Goal: Transaction & Acquisition: Purchase product/service

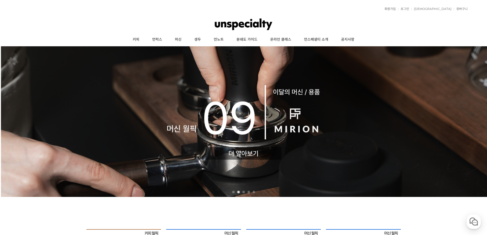
click at [193, 197] on img at bounding box center [243, 122] width 487 height 152
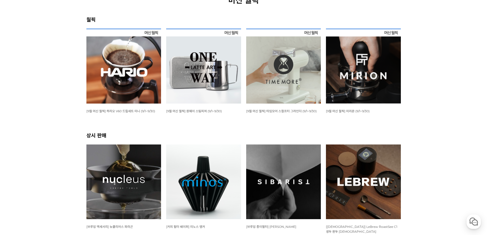
scroll to position [77, 0]
click at [384, 91] on img at bounding box center [363, 65] width 75 height 75
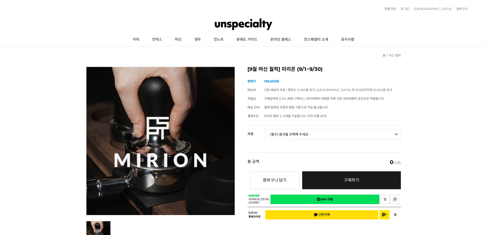
click at [345, 140] on td "- [필수] 옵션을 선택해 주세요 - ------------------- 미리온 탬퍼 세트 미리온 임팩트 미리온 탬퍼 세트 + 미리온 임팩트" at bounding box center [332, 136] width 137 height 21
click at [341, 136] on select "- [필수] 옵션을 선택해 주세요 - ------------------- 미리온 탬퍼 세트 미리온 임팩트 미리온 탬퍼 세트 + 미리온 임팩트" at bounding box center [332, 134] width 137 height 10
click at [345, 123] on div "[9월 머신 월픽] 미리온 (9/1~9/30) (해외배송 가능 상품) 기본 정보 상품명 [9월 머신 월픽] 미리온 (9/1~9/30) 판매가 …" at bounding box center [324, 145] width 153 height 156
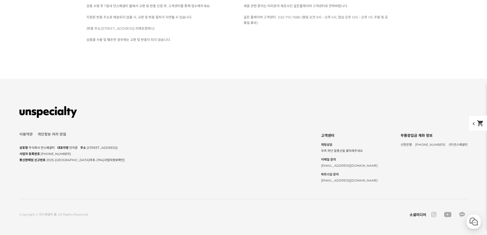
scroll to position [5756, 0]
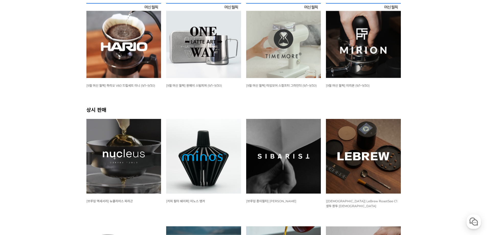
scroll to position [50, 0]
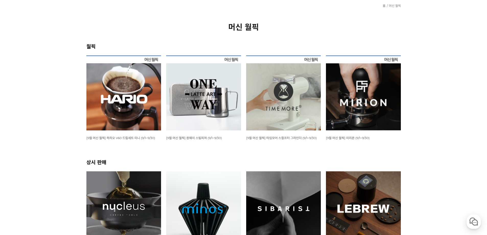
click at [130, 83] on img at bounding box center [123, 92] width 75 height 75
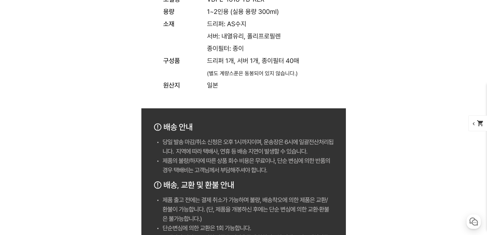
scroll to position [1995, 0]
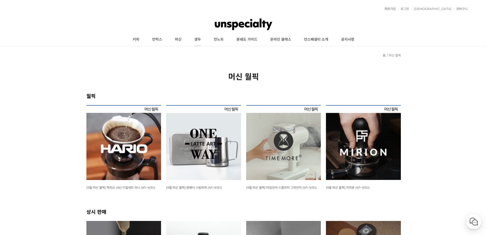
click at [196, 37] on link "생두" at bounding box center [197, 39] width 19 height 13
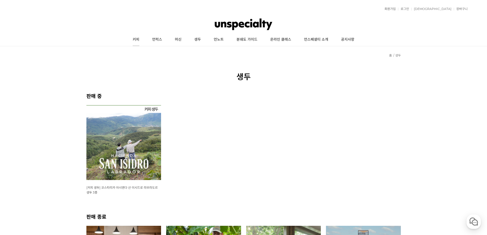
click at [139, 39] on link "커피" at bounding box center [135, 39] width 19 height 13
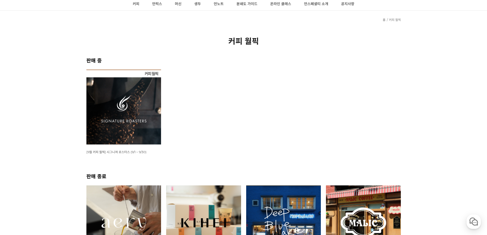
scroll to position [102, 0]
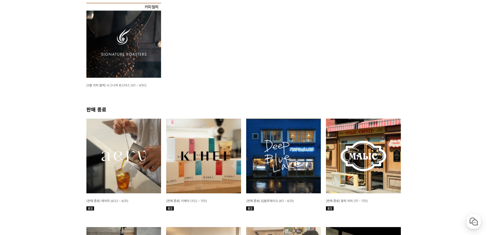
click at [108, 63] on img at bounding box center [123, 40] width 75 height 75
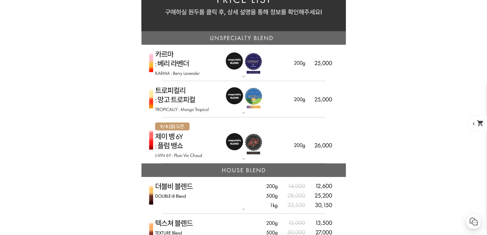
scroll to position [1189, 0]
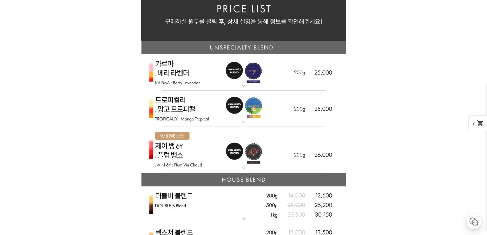
click at [173, 74] on img at bounding box center [243, 72] width 205 height 37
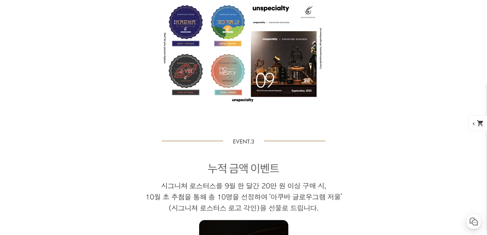
scroll to position [3132, 0]
